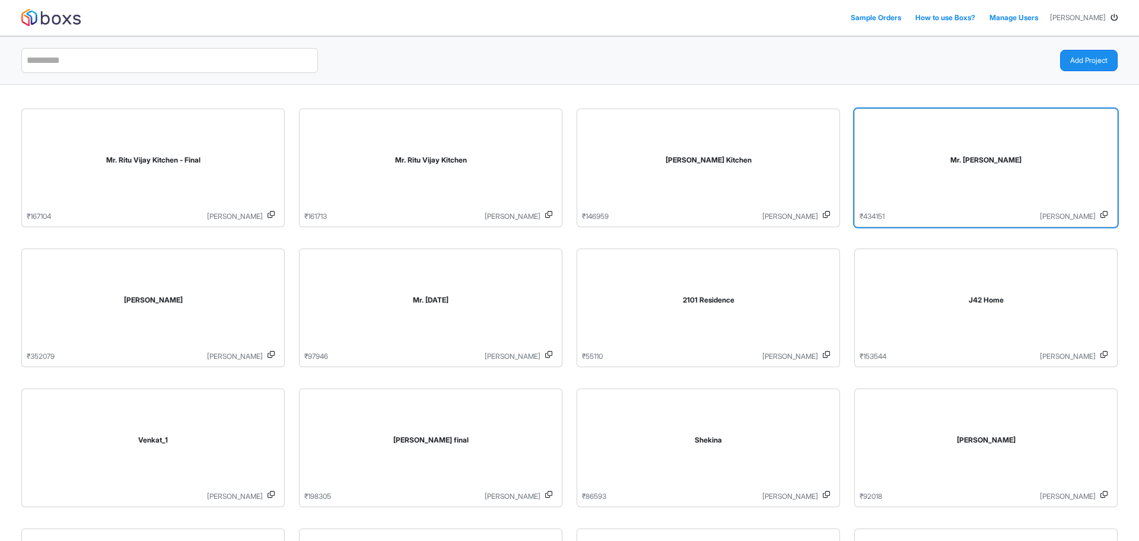
click at [954, 174] on div "Mr. [PERSON_NAME]" at bounding box center [986, 162] width 253 height 97
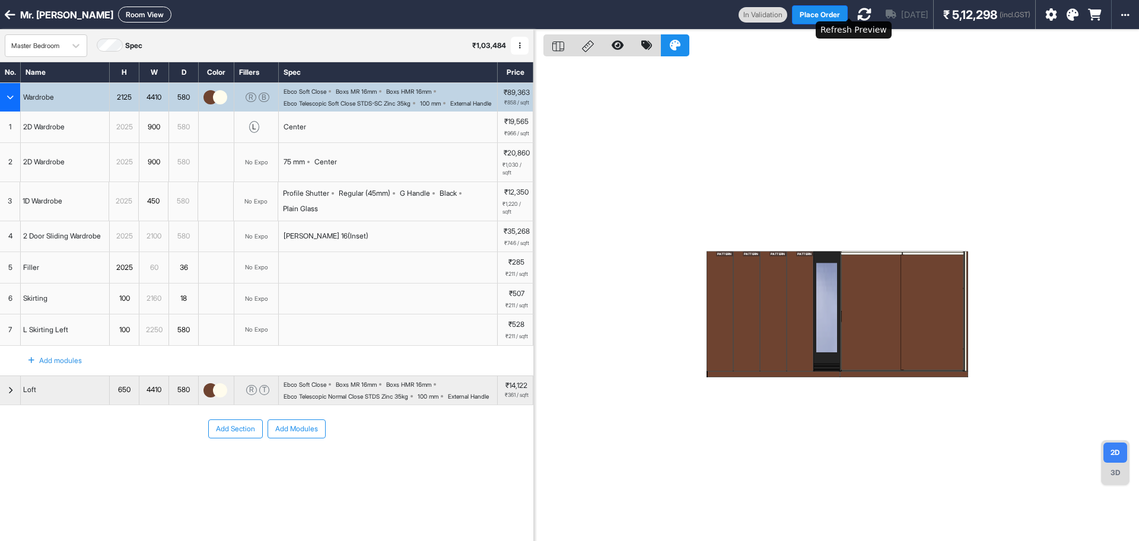
click at [857, 18] on icon at bounding box center [864, 14] width 14 height 14
click at [821, 12] on button "Place Order" at bounding box center [849, 14] width 56 height 19
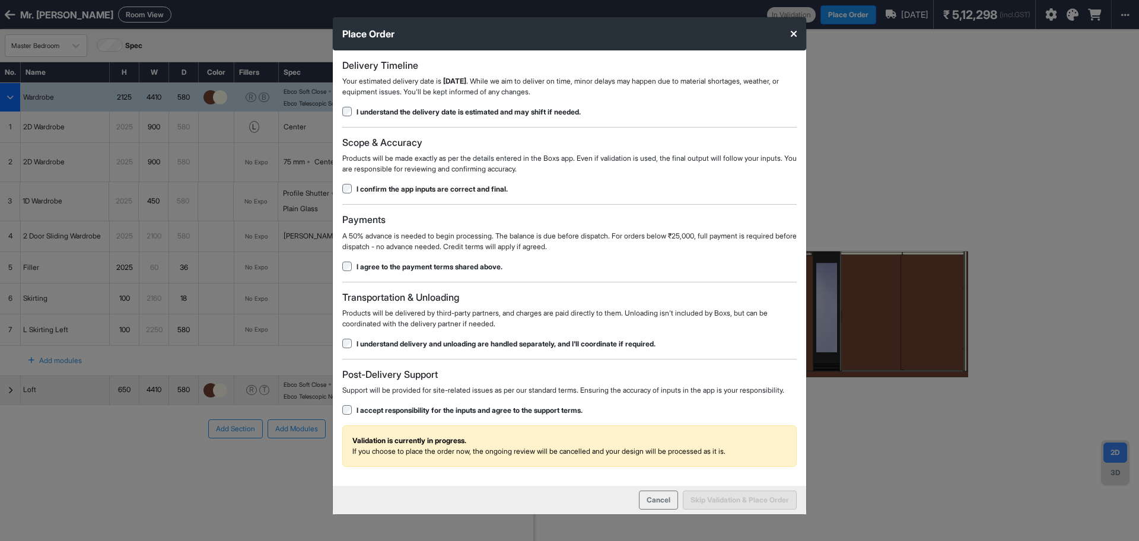
click at [354, 352] on div "Delivery Timeline Your estimated delivery date is [DATE] . While we aim to deli…" at bounding box center [570, 268] width 474 height 436
click at [348, 351] on div "Delivery Timeline Your estimated delivery date is [DATE] . While we aim to deli…" at bounding box center [570, 268] width 474 height 436
click at [744, 510] on button "Skip Validation & Place Order" at bounding box center [740, 500] width 114 height 19
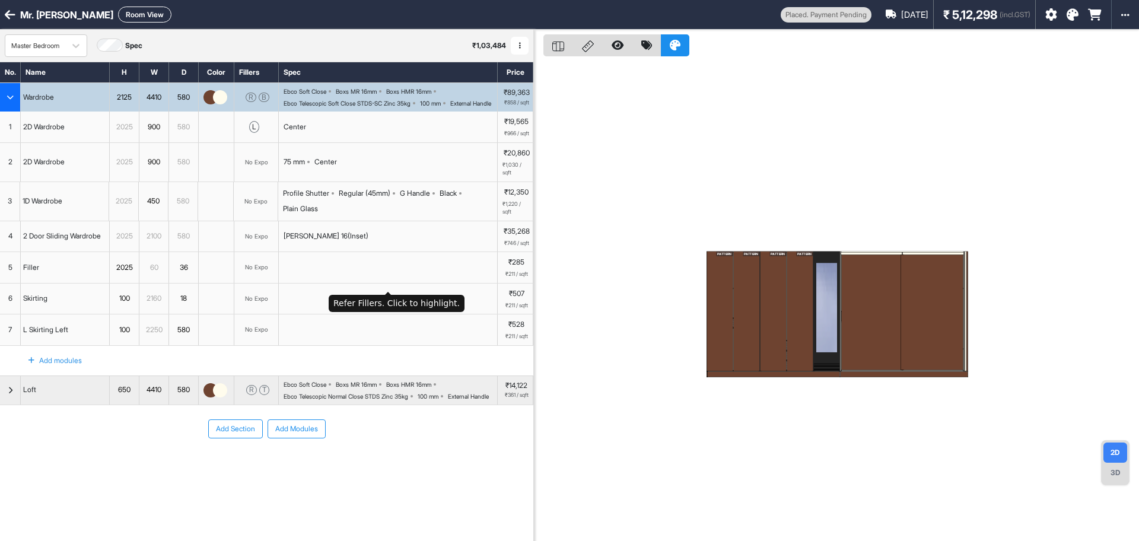
click at [281, 263] on div at bounding box center [388, 267] width 219 height 31
click at [316, 242] on div "[PERSON_NAME] 16(Inset)" at bounding box center [326, 236] width 85 height 11
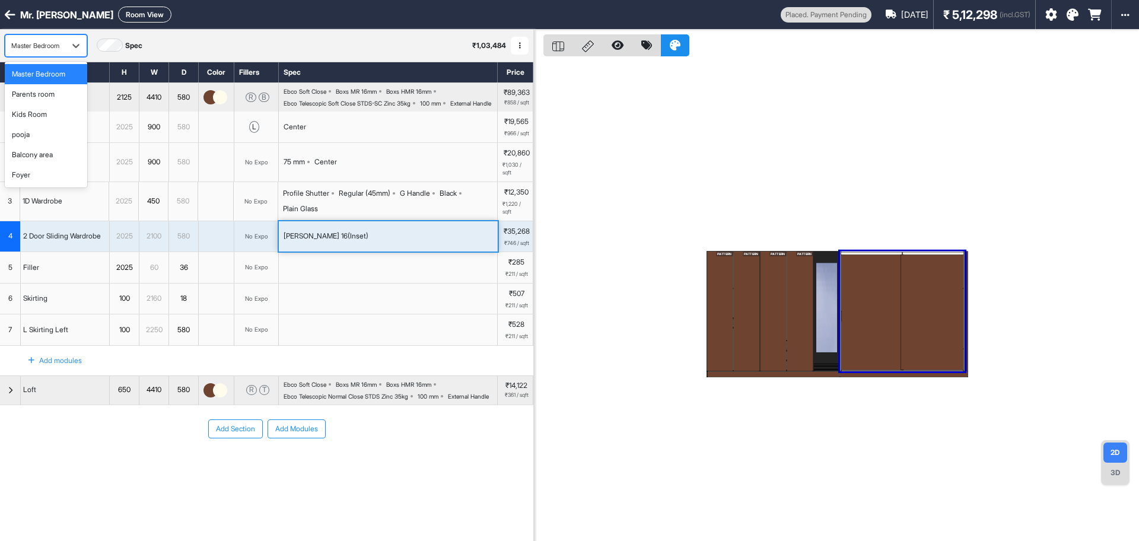
click at [59, 43] on div "Master Bedroom" at bounding box center [35, 46] width 48 height 10
click at [45, 138] on div "pooja" at bounding box center [46, 134] width 68 height 11
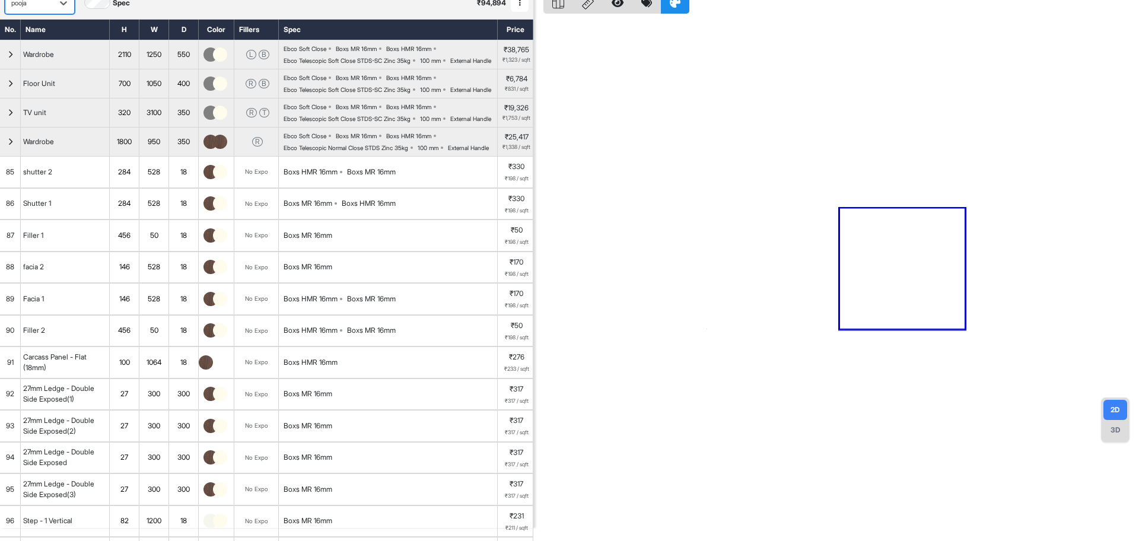
scroll to position [42, 0]
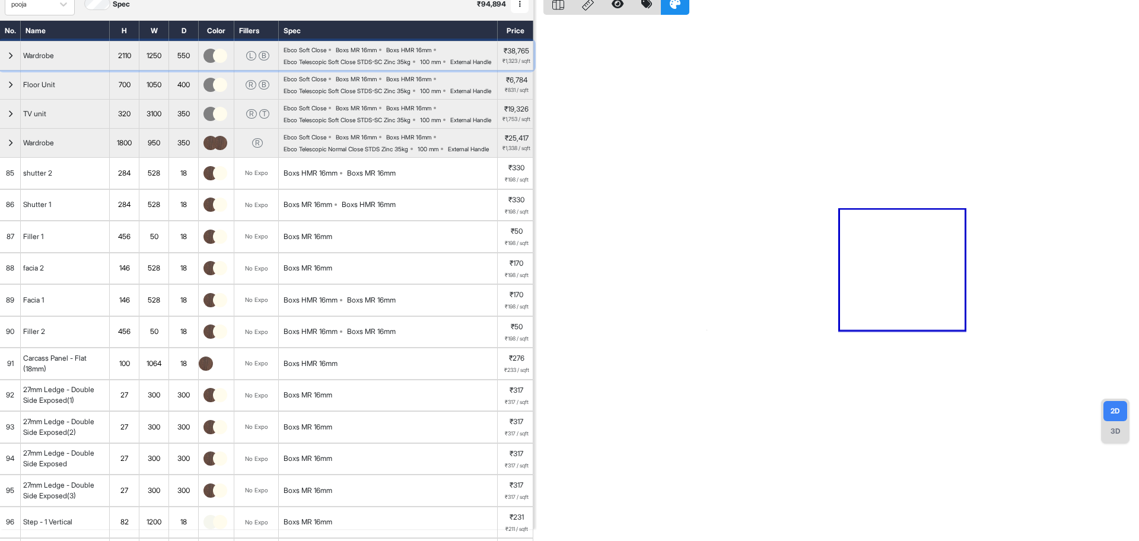
click at [67, 59] on div "Wardrobe" at bounding box center [65, 56] width 89 height 28
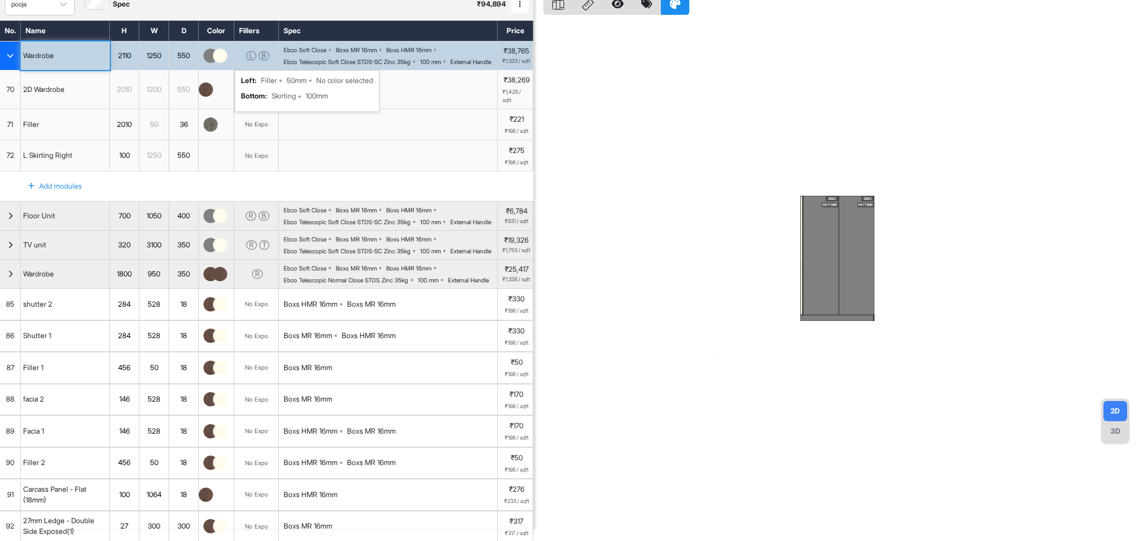
click at [254, 70] on div "L B left : Filler 50mm No color selected bottom : Skirting 100mm" at bounding box center [256, 56] width 45 height 28
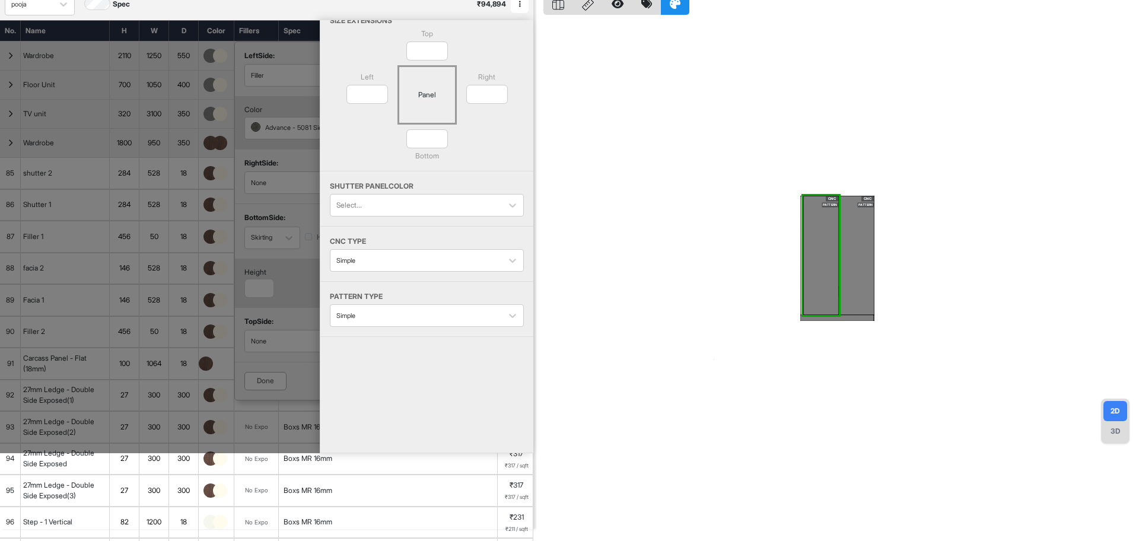
scroll to position [52, 0]
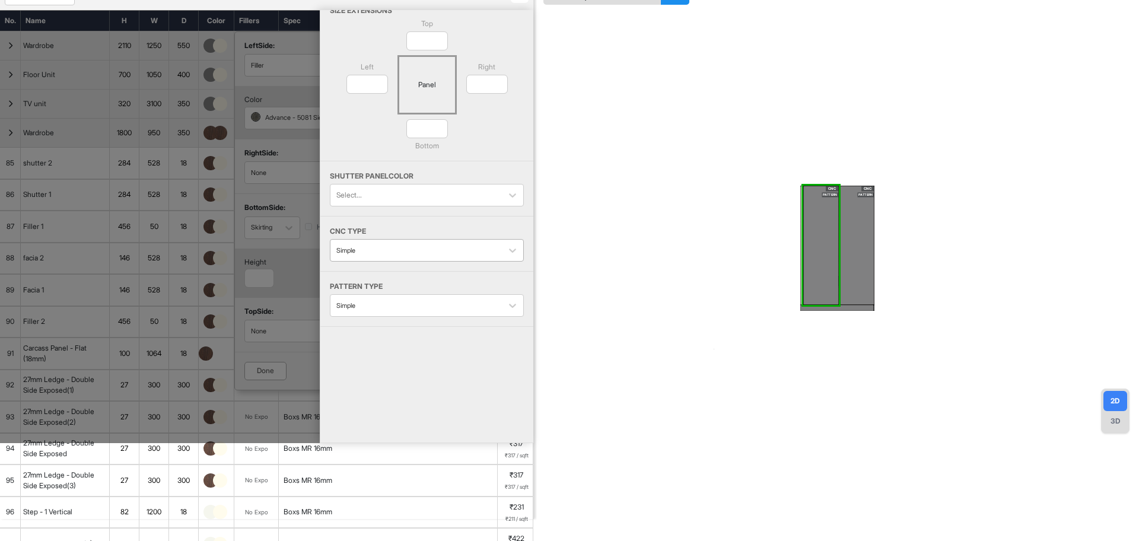
click at [420, 256] on div at bounding box center [416, 250] width 160 height 13
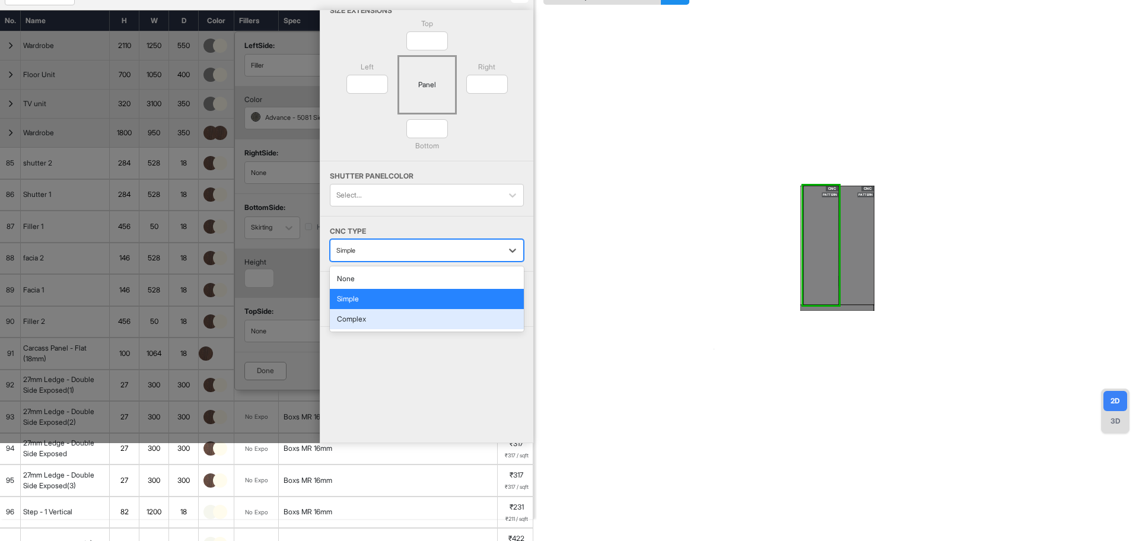
click at [383, 316] on div "Complex" at bounding box center [427, 319] width 194 height 20
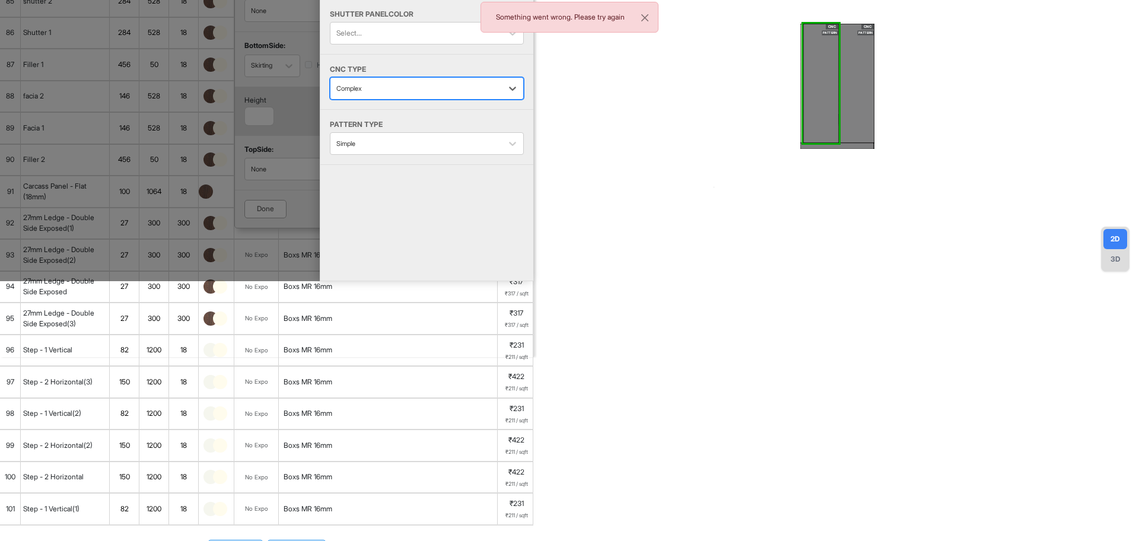
scroll to position [0, 0]
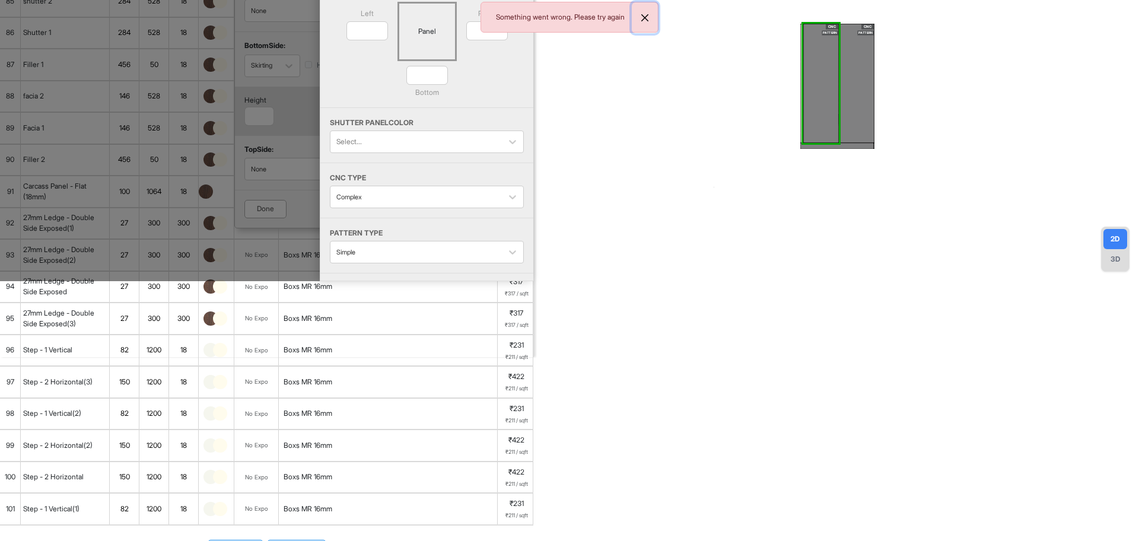
click at [650, 15] on button "Close" at bounding box center [645, 17] width 26 height 31
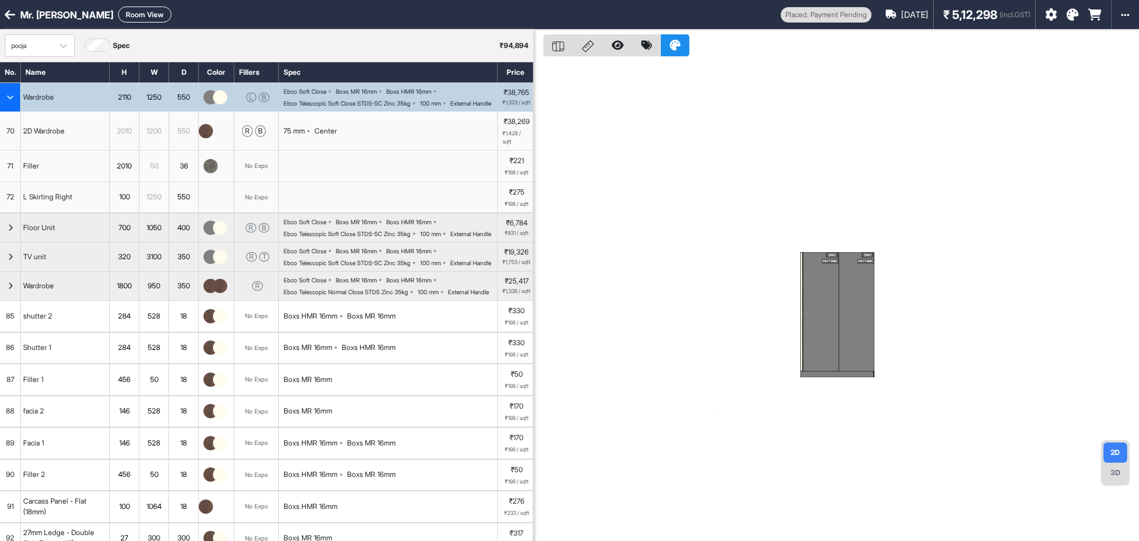
click at [823, 305] on div "CNC PATTERN" at bounding box center [821, 311] width 36 height 119
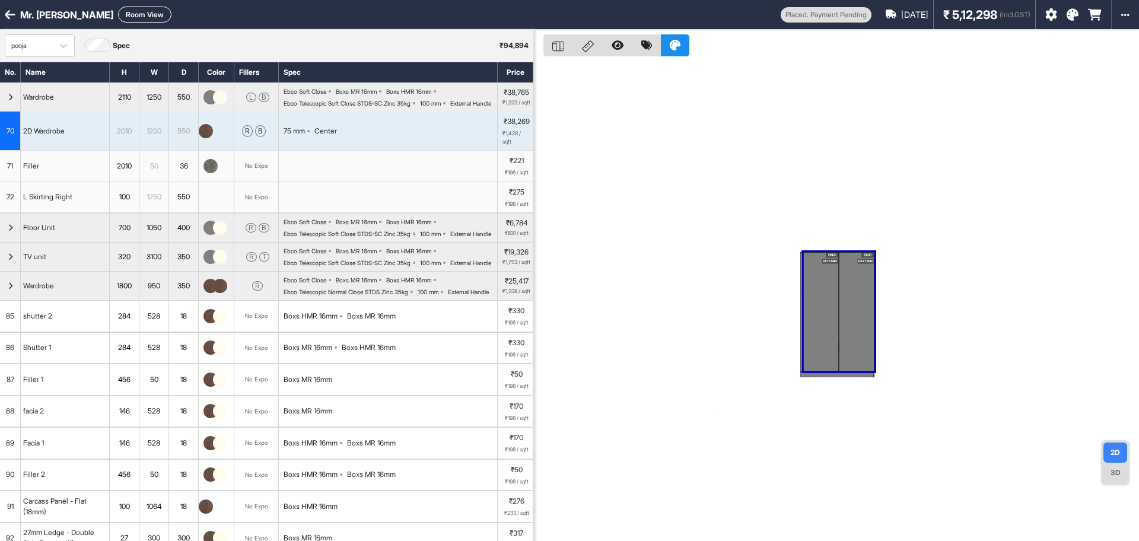
click at [817, 303] on div "CNC PATTERN" at bounding box center [821, 311] width 36 height 119
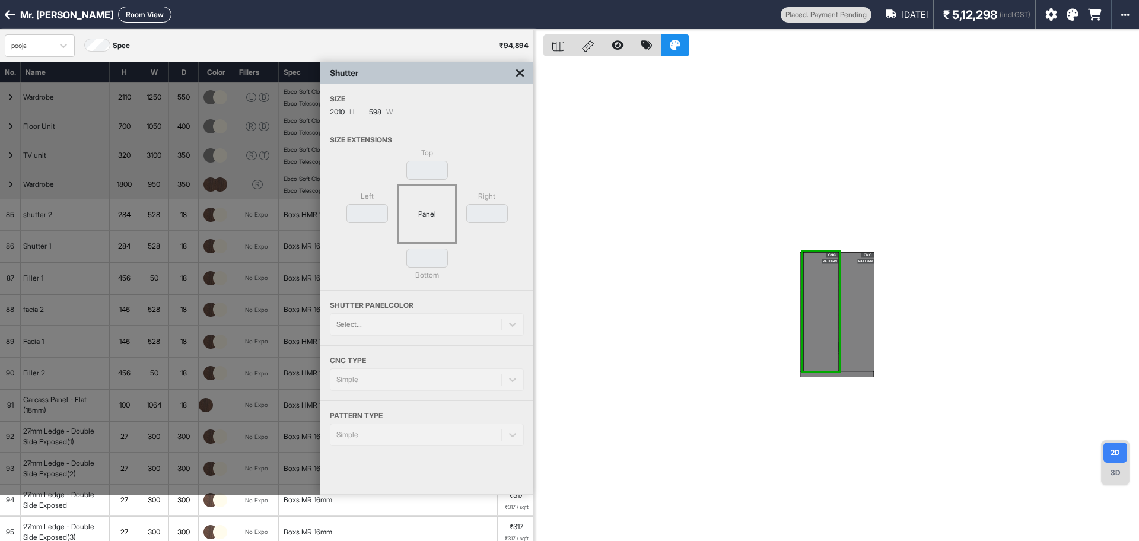
click at [406, 371] on div "Simple" at bounding box center [427, 380] width 194 height 23
click at [522, 76] on icon at bounding box center [520, 73] width 8 height 12
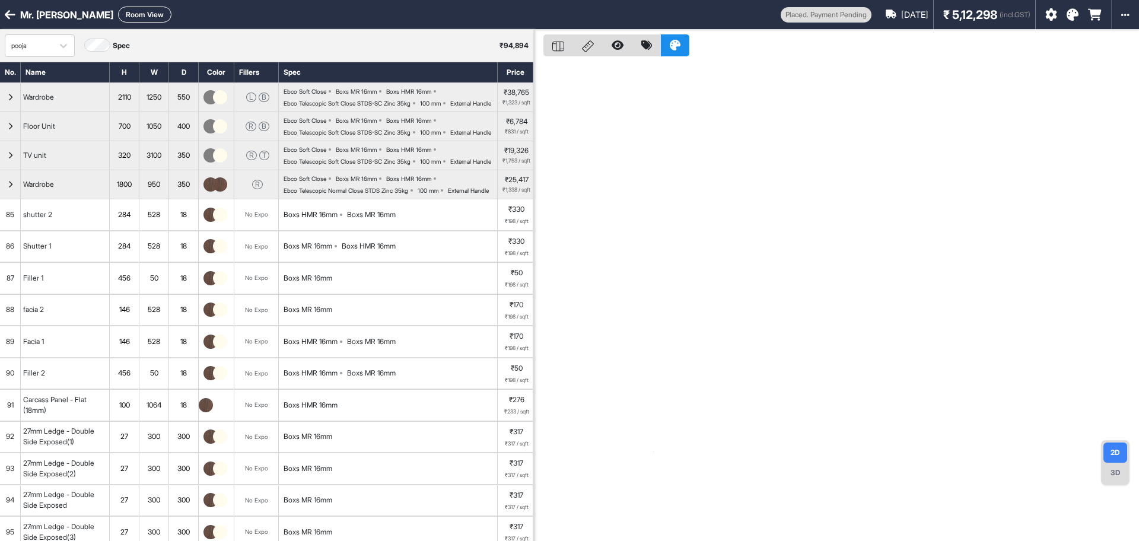
click at [408, 107] on div "Ebco Soft Close Boxs MR 16mm Boxs HMR 16mm Ebco Telescopic Soft Close STDS-SC Z…" at bounding box center [391, 97] width 214 height 19
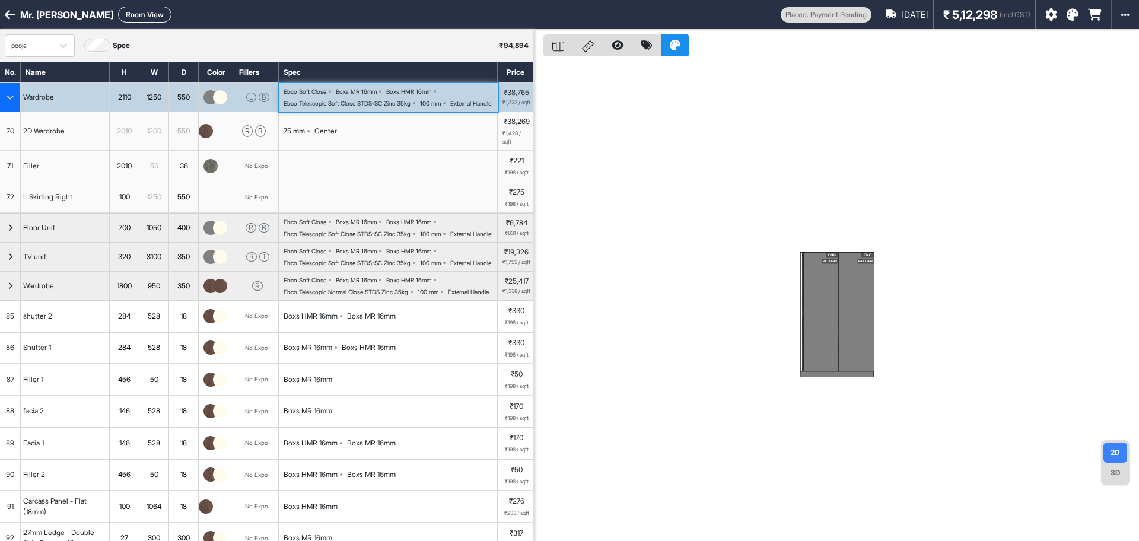
click at [8, 101] on icon "button" at bounding box center [10, 97] width 7 height 7
